Goal: Transaction & Acquisition: Purchase product/service

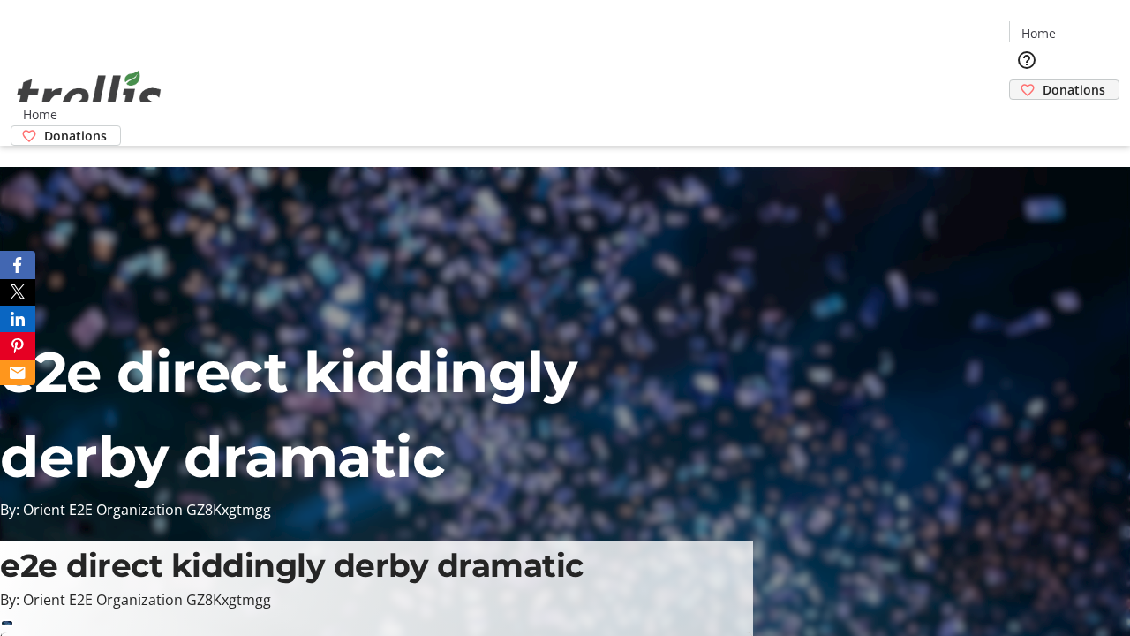
click at [1043, 80] on span "Donations" at bounding box center [1074, 89] width 63 height 19
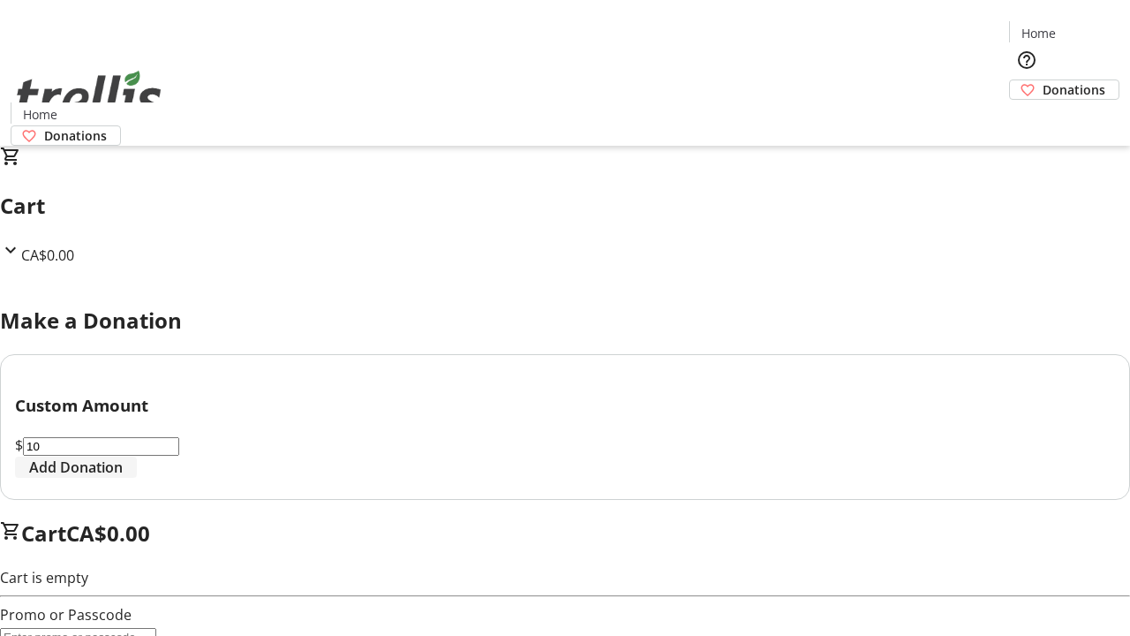
click at [123, 478] on span "Add Donation" at bounding box center [76, 466] width 94 height 21
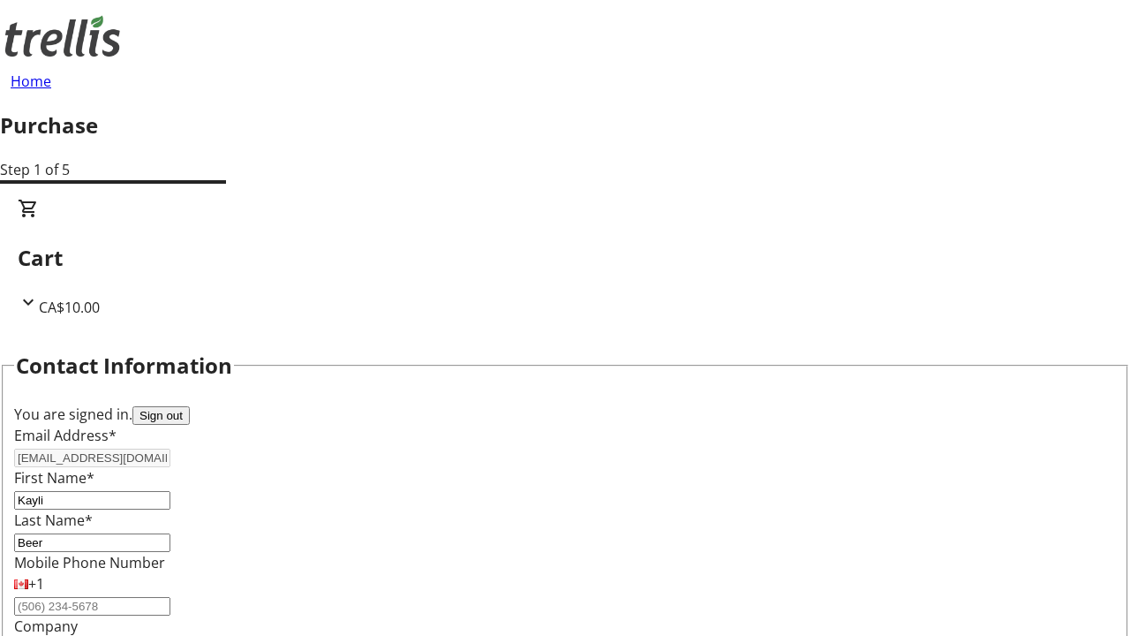
select select "CA"
type input "[STREET_ADDRESS][PERSON_NAME]"
type input "Kelowna"
select select "BC"
type input "Kelowna"
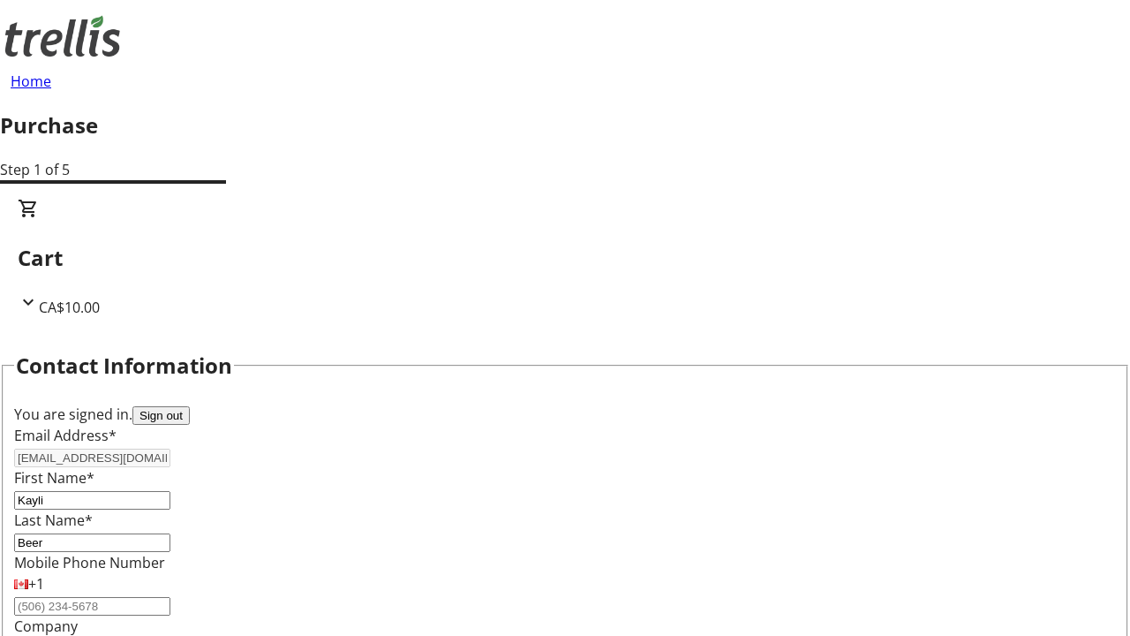
type input "V1Y 0C2"
